Goal: Check status: Check status

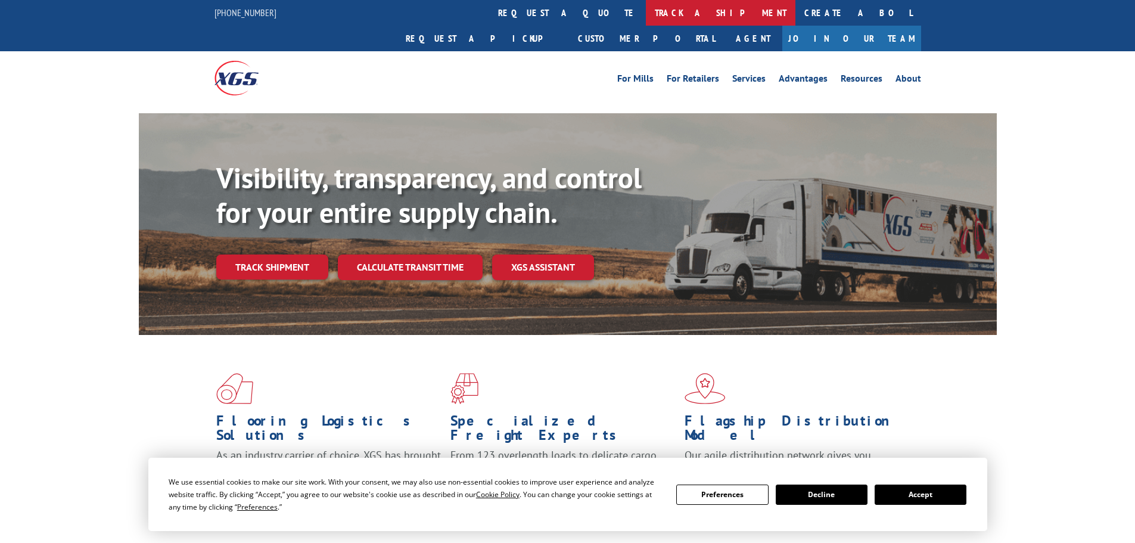
click at [646, 13] on link "track a shipment" at bounding box center [721, 13] width 150 height 26
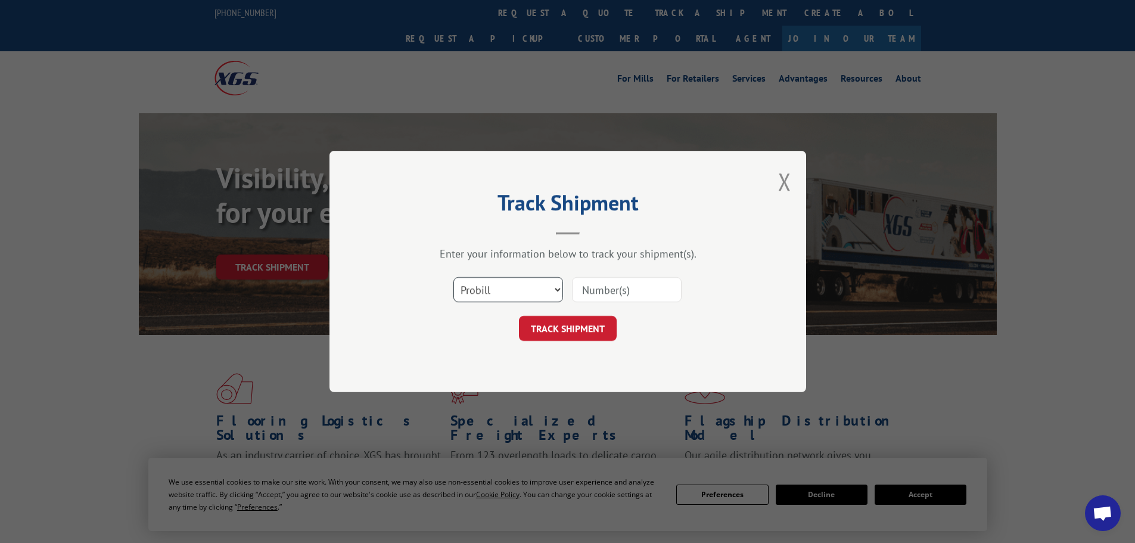
click at [544, 288] on select "Select category... Probill BOL PO" at bounding box center [508, 289] width 110 height 25
select select "bol"
click at [453, 277] on select "Select category... Probill BOL PO" at bounding box center [508, 289] width 110 height 25
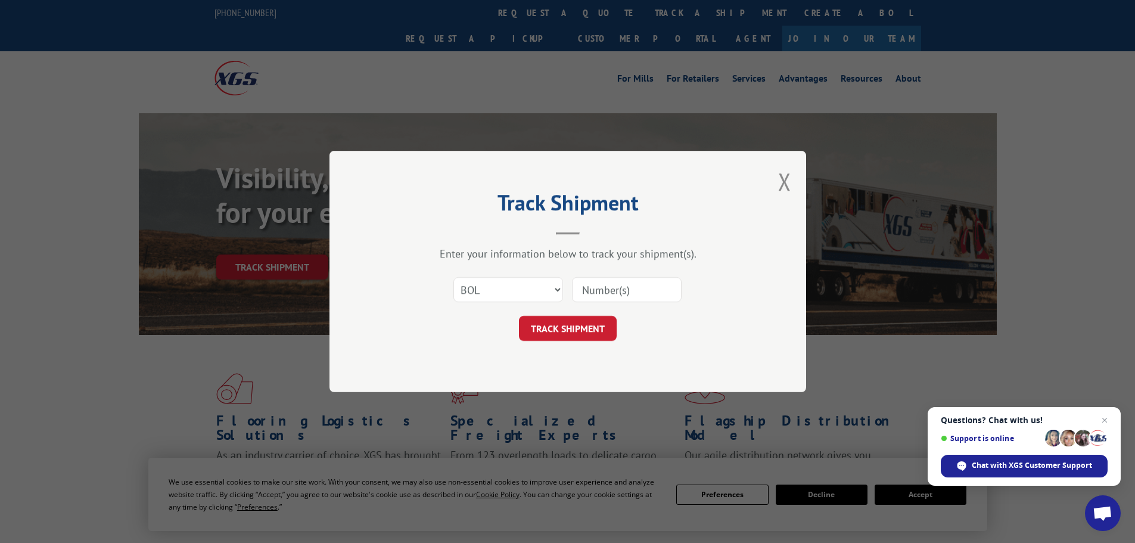
click at [596, 282] on input at bounding box center [627, 289] width 110 height 25
paste input "5225908"
type input "5225908"
click at [559, 332] on button "TRACK SHIPMENT" at bounding box center [568, 328] width 98 height 25
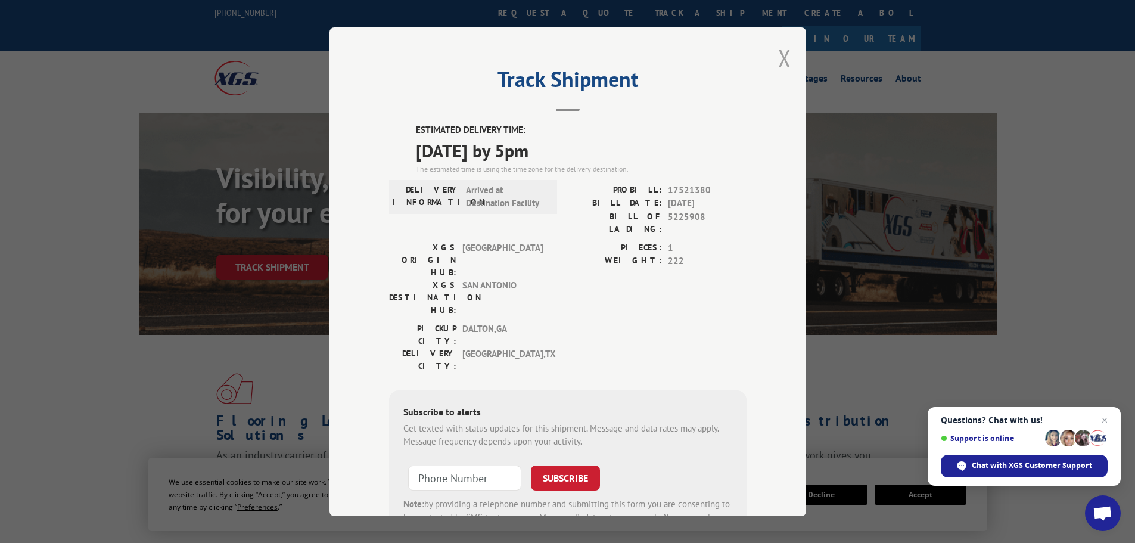
click at [781, 58] on button "Close modal" at bounding box center [784, 58] width 13 height 32
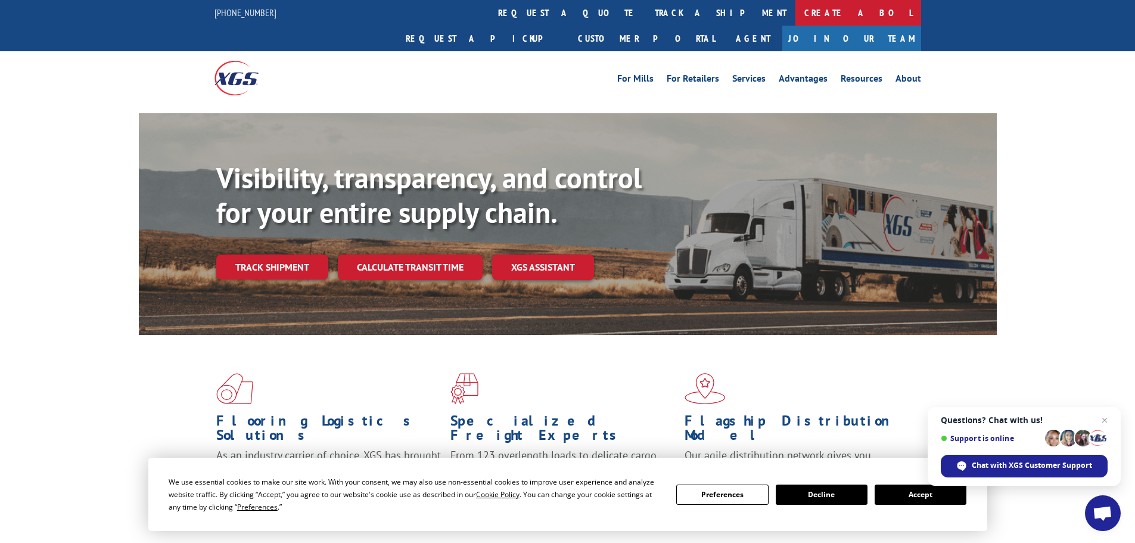
click at [795, 15] on link "Create a BOL" at bounding box center [858, 13] width 126 height 26
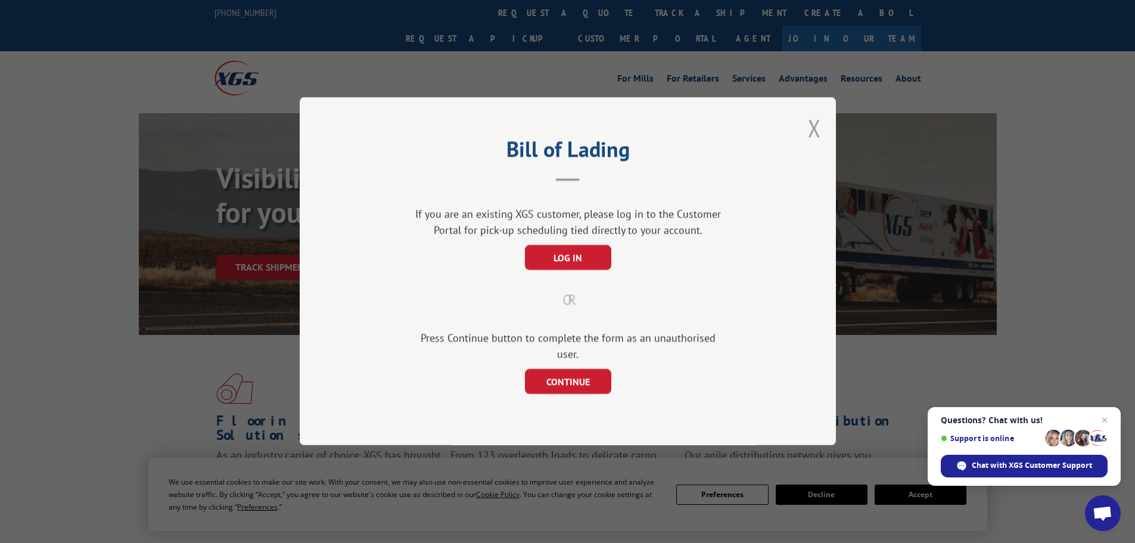
click at [816, 136] on button "Close modal" at bounding box center [814, 128] width 13 height 32
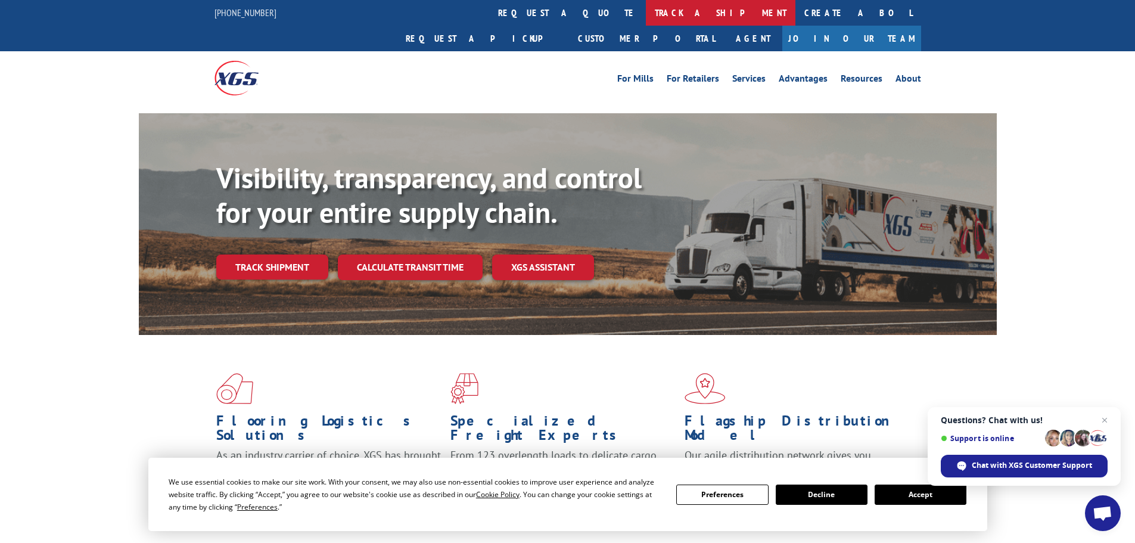
click at [646, 9] on link "track a shipment" at bounding box center [721, 13] width 150 height 26
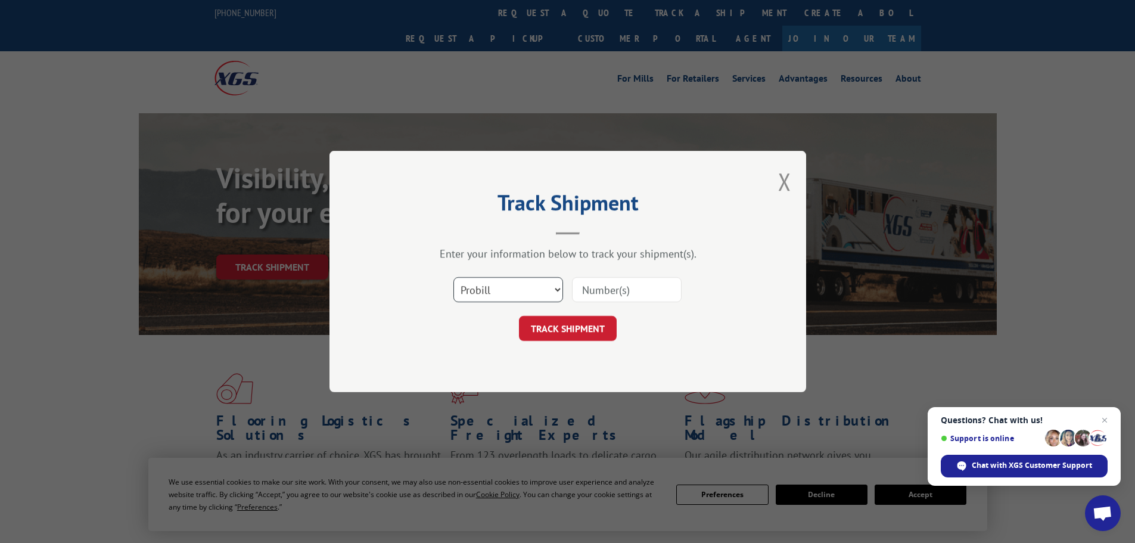
click at [551, 288] on select "Select category... Probill BOL PO" at bounding box center [508, 289] width 110 height 25
select select "bol"
click at [453, 277] on select "Select category... Probill BOL PO" at bounding box center [508, 289] width 110 height 25
click at [667, 298] on input at bounding box center [627, 289] width 110 height 25
paste input "5225908"
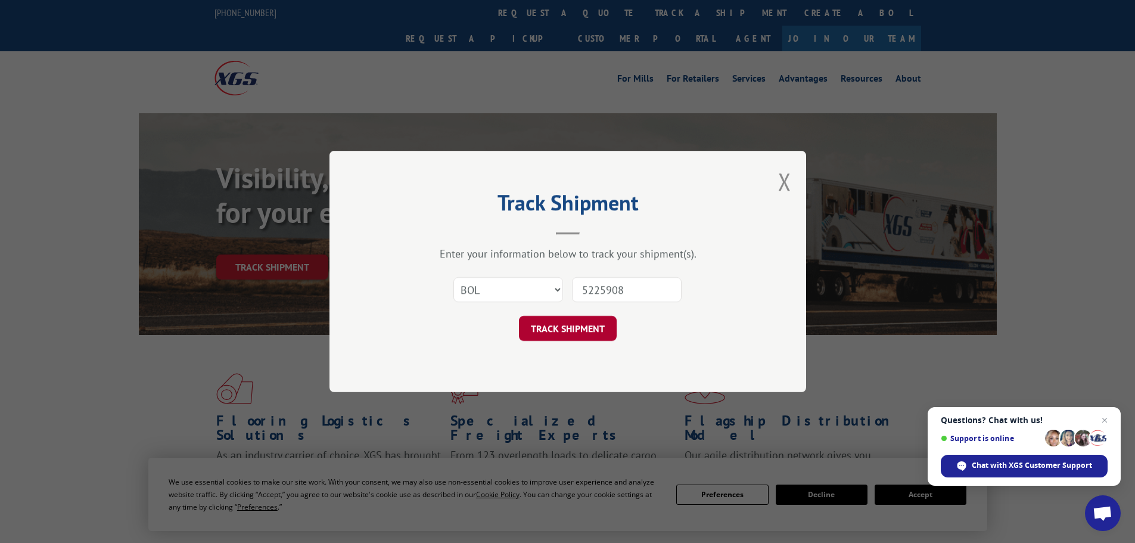
type input "5225908"
click at [565, 332] on button "TRACK SHIPMENT" at bounding box center [568, 328] width 98 height 25
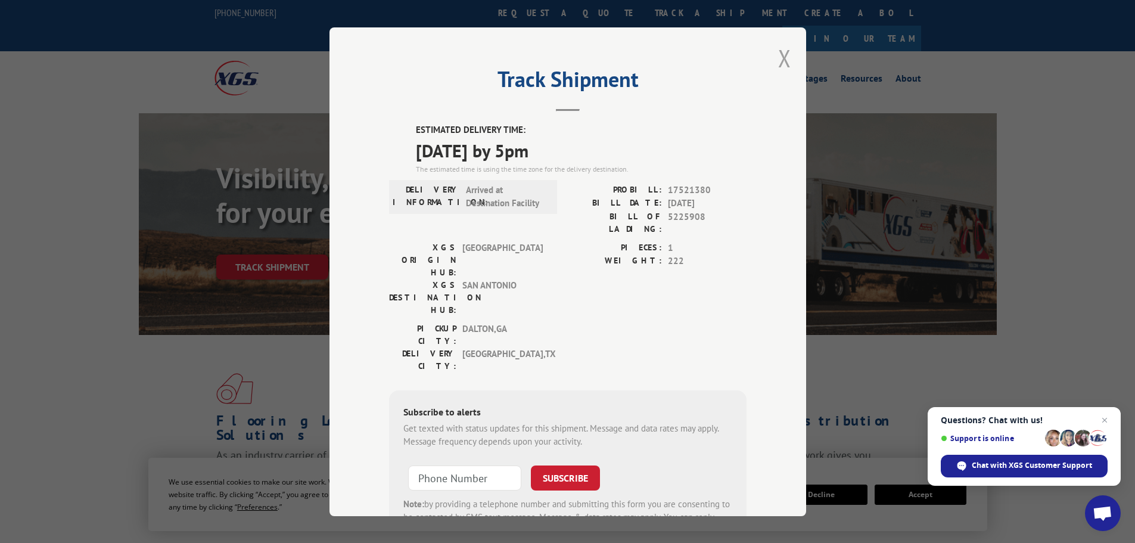
click at [779, 57] on button "Close modal" at bounding box center [784, 58] width 13 height 32
